Goal: Information Seeking & Learning: Understand process/instructions

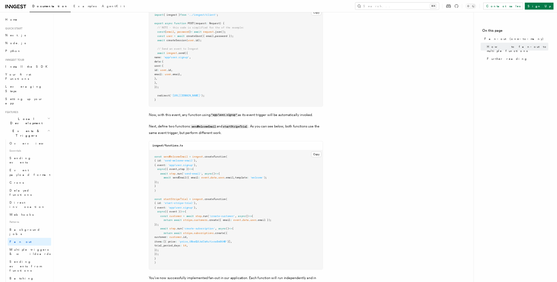
scroll to position [443, 0]
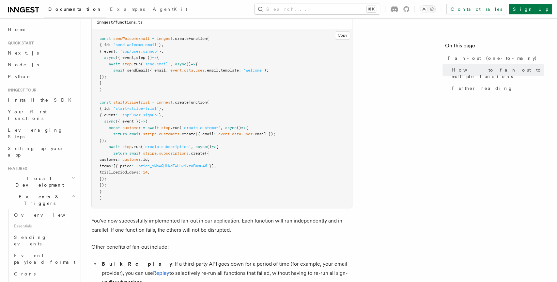
scroll to position [638, 0]
drag, startPoint x: 174, startPoint y: 150, endPoint x: 174, endPoint y: 170, distance: 20.6
click at [174, 170] on pre "const sendWelcomeEmail = inngest .createFunction ( { id : 'send-welcome-email' …" at bounding box center [222, 118] width 260 height 179
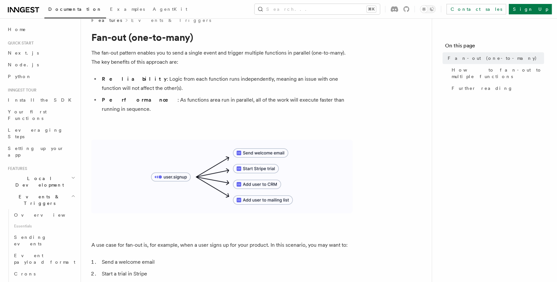
scroll to position [14, 0]
